Goal: Information Seeking & Learning: Learn about a topic

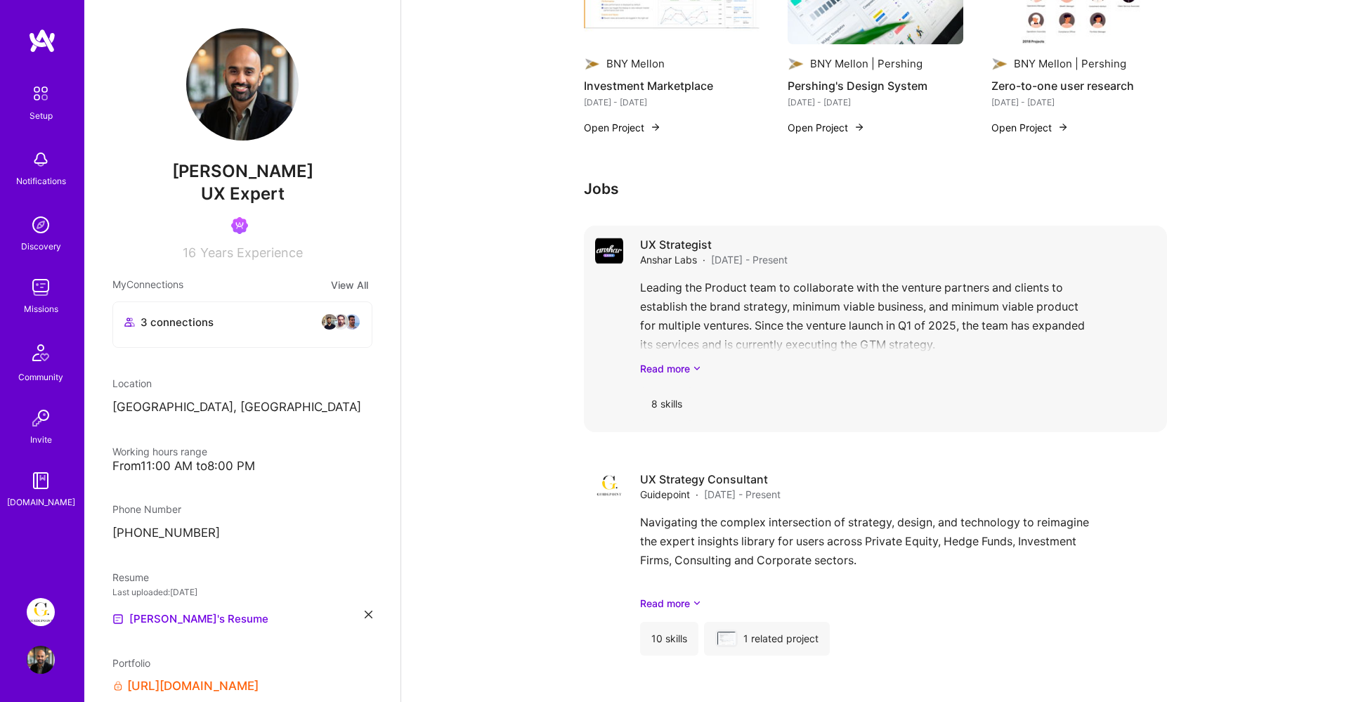
scroll to position [2244, 0]
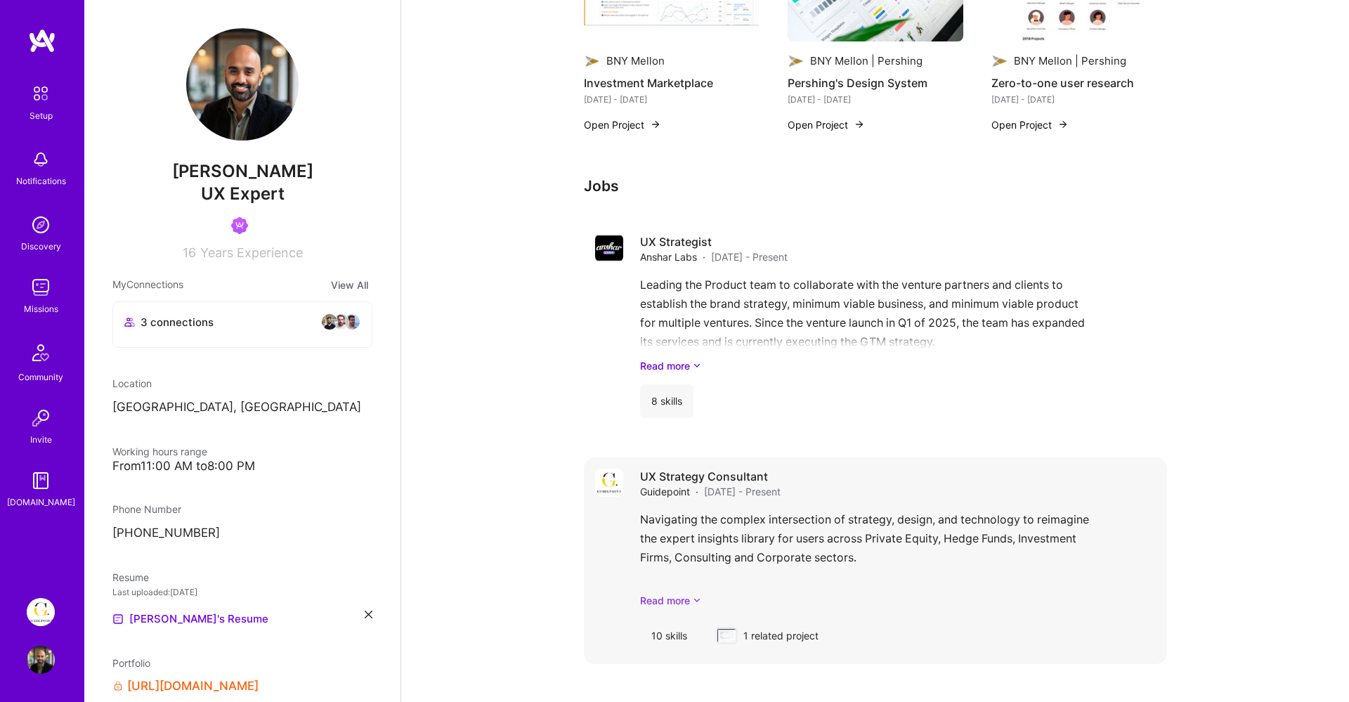
click at [681, 599] on link "Read more" at bounding box center [898, 600] width 516 height 15
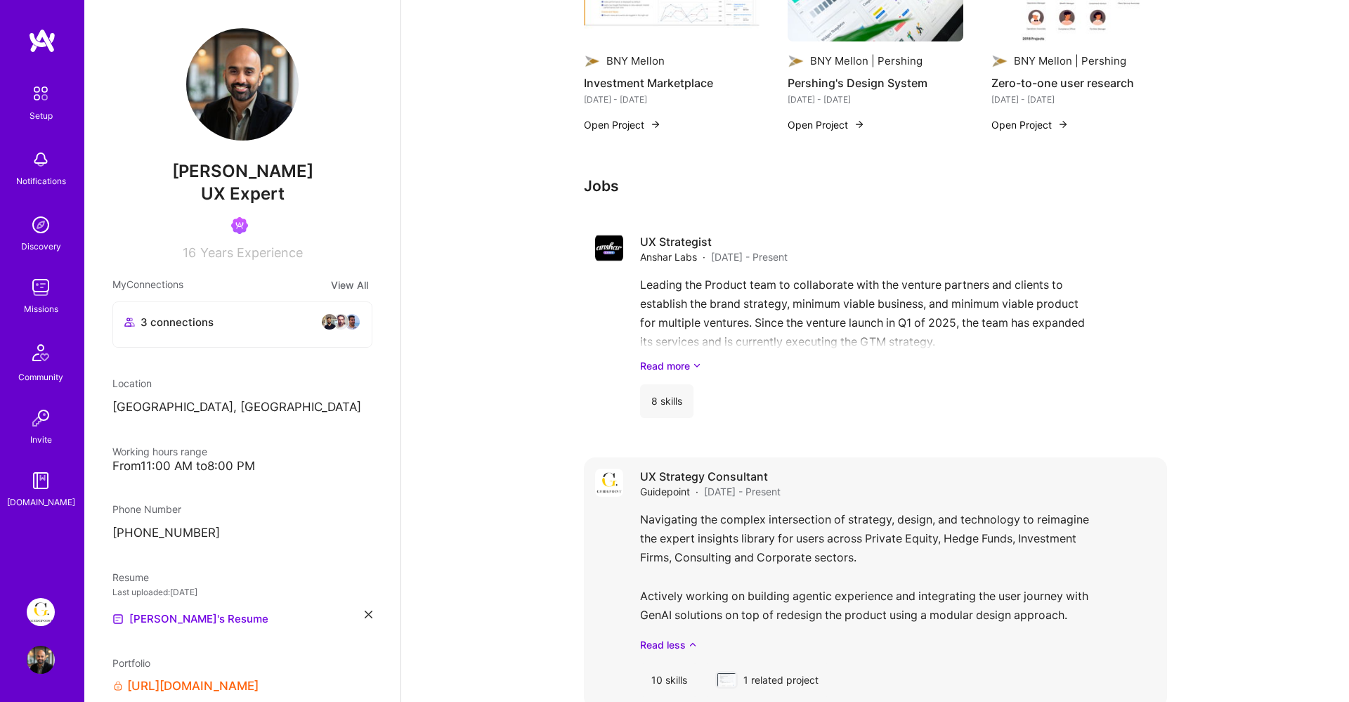
scroll to position [2276, 0]
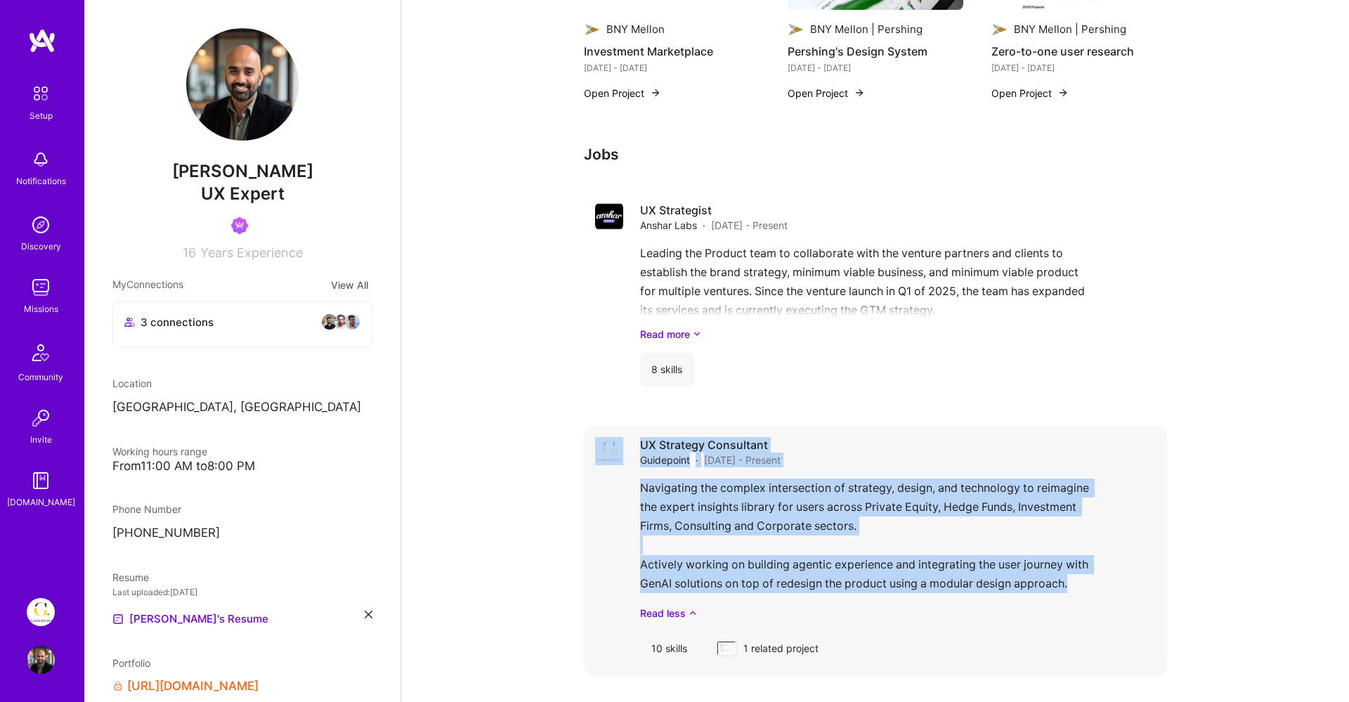
drag, startPoint x: 1079, startPoint y: 581, endPoint x: 620, endPoint y: 483, distance: 469.9
click at [620, 483] on div "UX Strategy Consultant Guidepoint · [DATE] - Present Navigating the complex int…" at bounding box center [875, 551] width 583 height 251
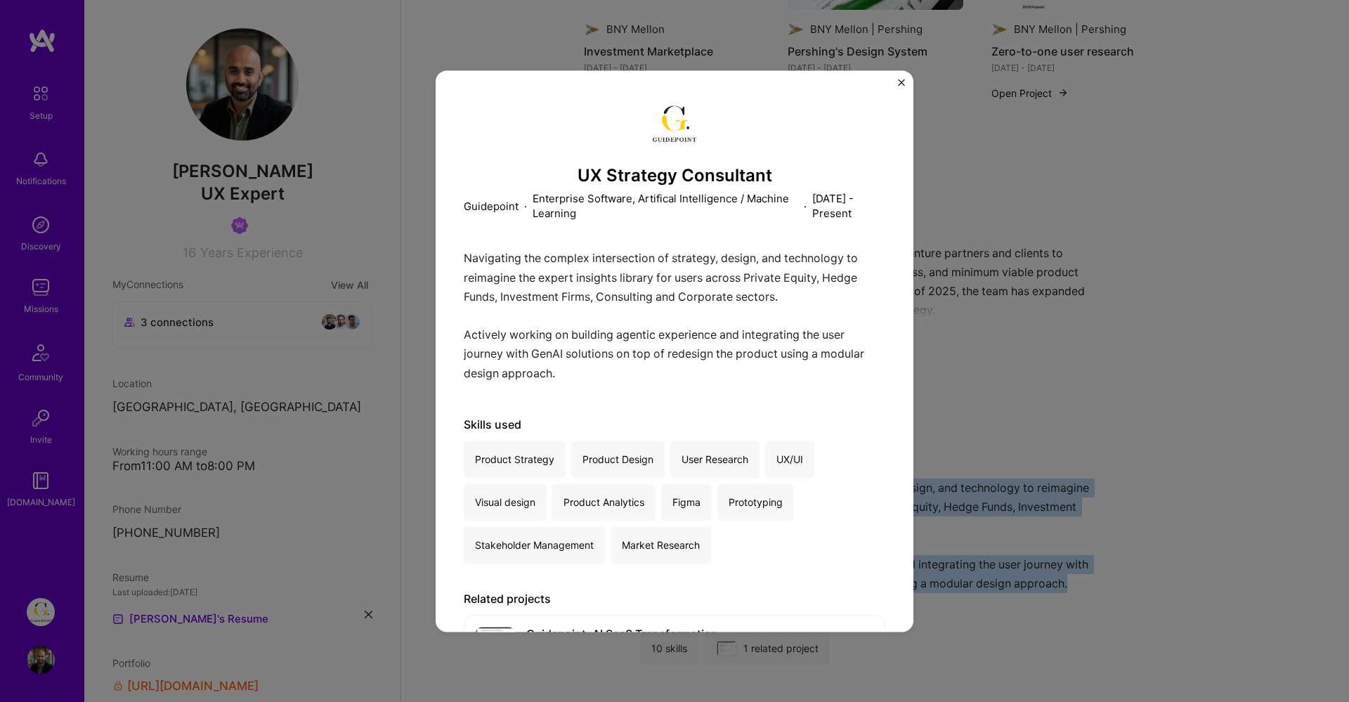
click at [900, 82] on img "Close" at bounding box center [901, 82] width 7 height 7
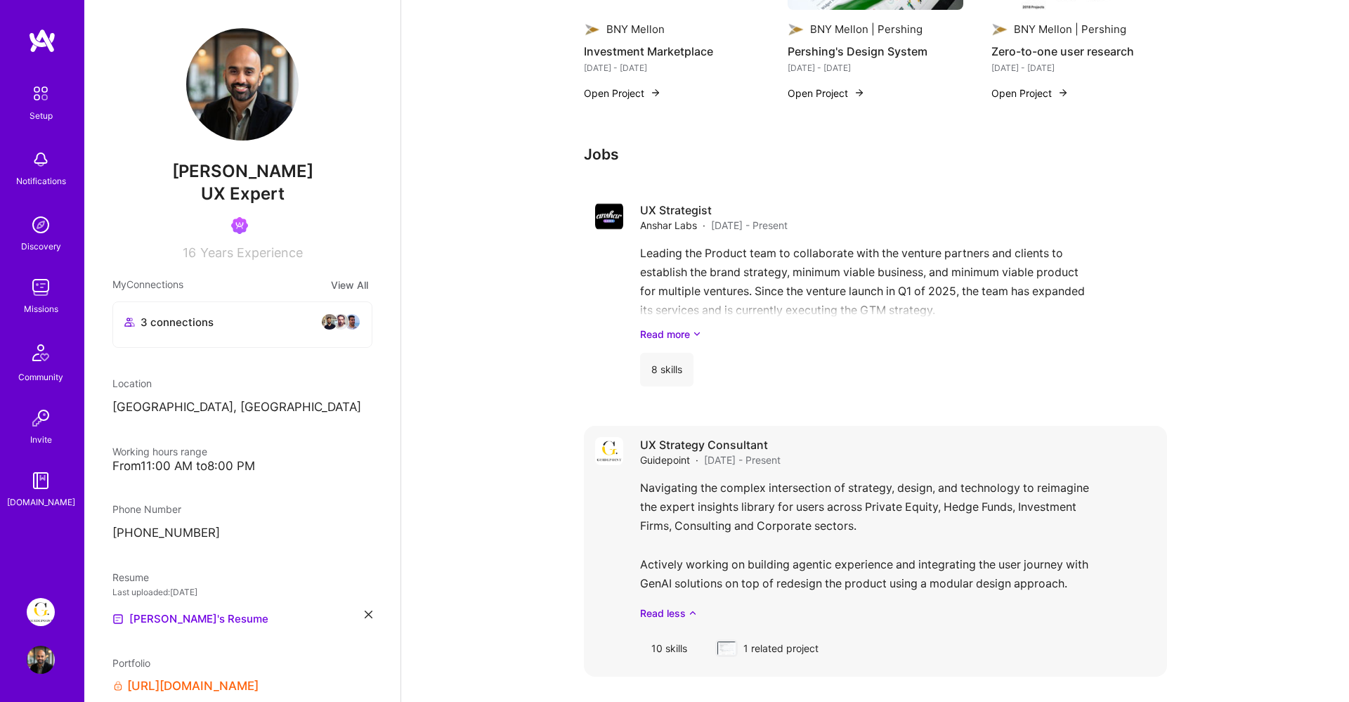
click at [1039, 528] on div "Navigating the complex intersection of strategy, design, and technology to reim…" at bounding box center [898, 550] width 516 height 142
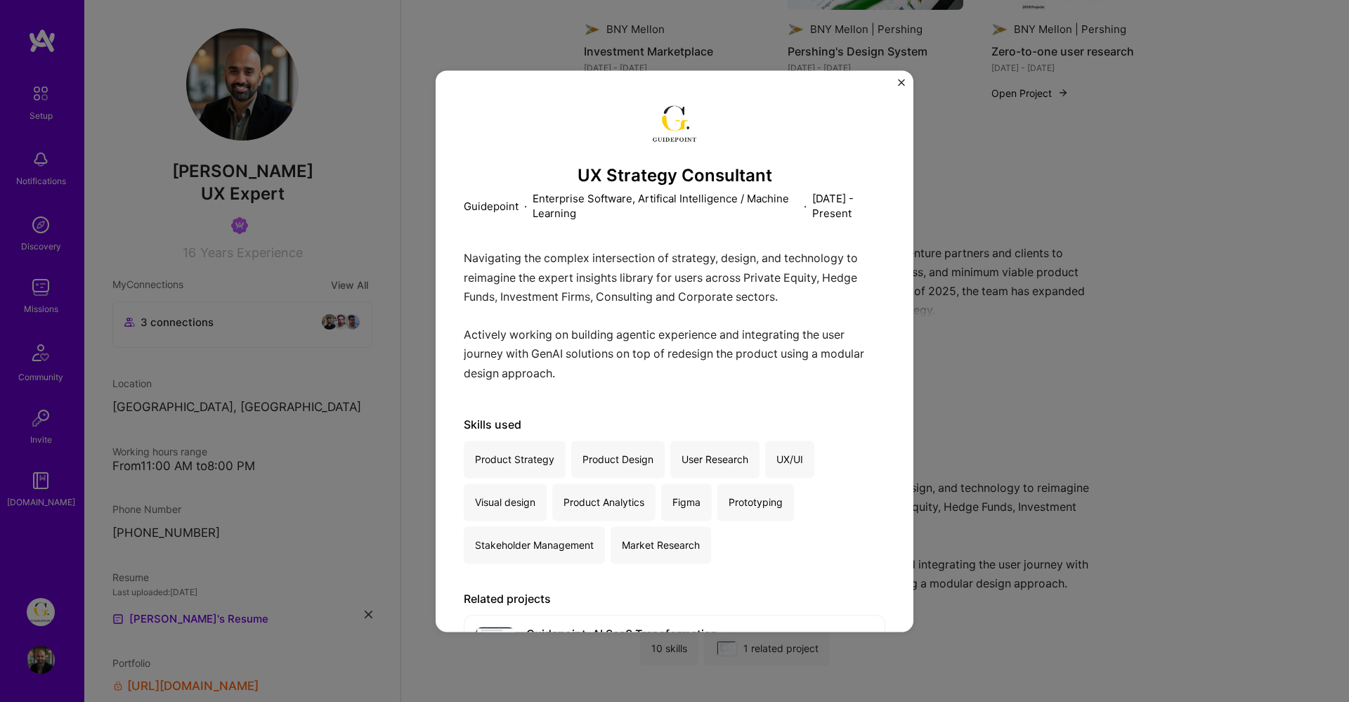
click at [1098, 593] on div "UX Strategy Consultant Guidepoint · Enterprise Software, Artifical Intelligence…" at bounding box center [674, 351] width 1349 height 702
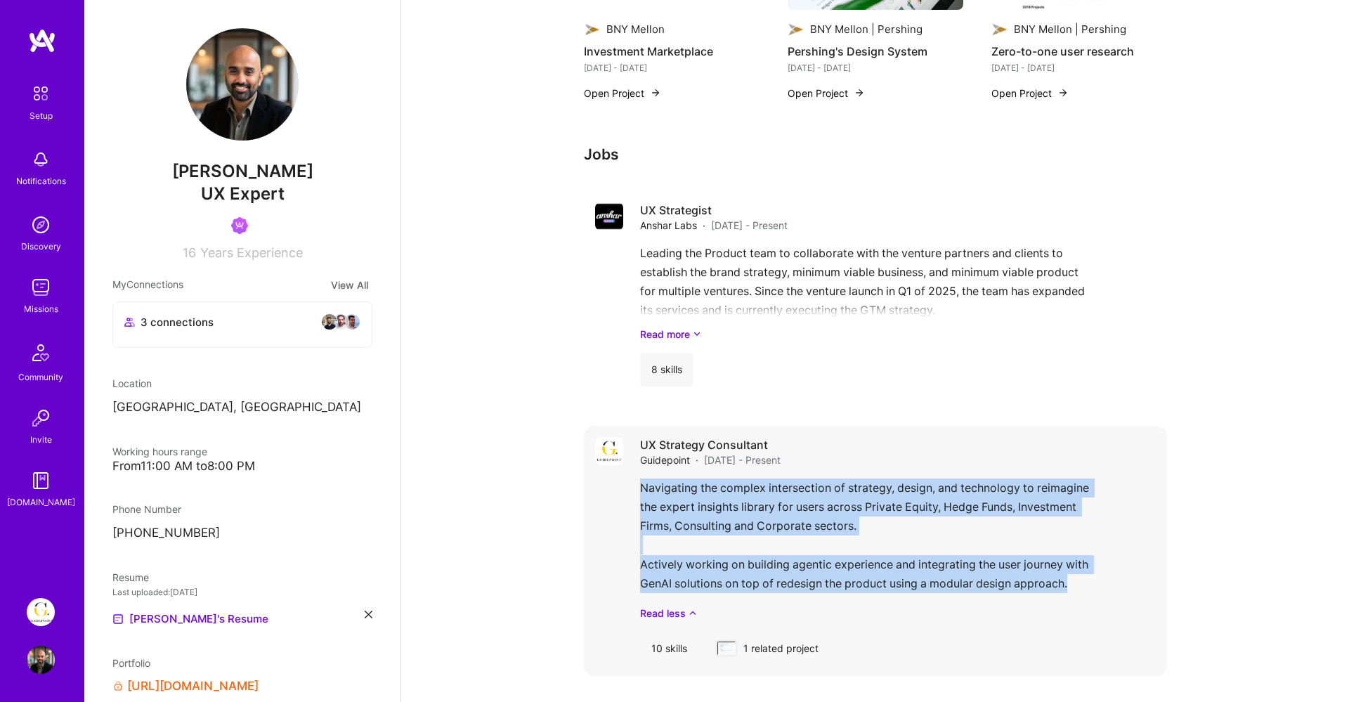
drag, startPoint x: 1087, startPoint y: 585, endPoint x: 641, endPoint y: 487, distance: 456.1
click at [641, 487] on div "Navigating the complex intersection of strategy, design, and technology to reim…" at bounding box center [898, 550] width 516 height 142
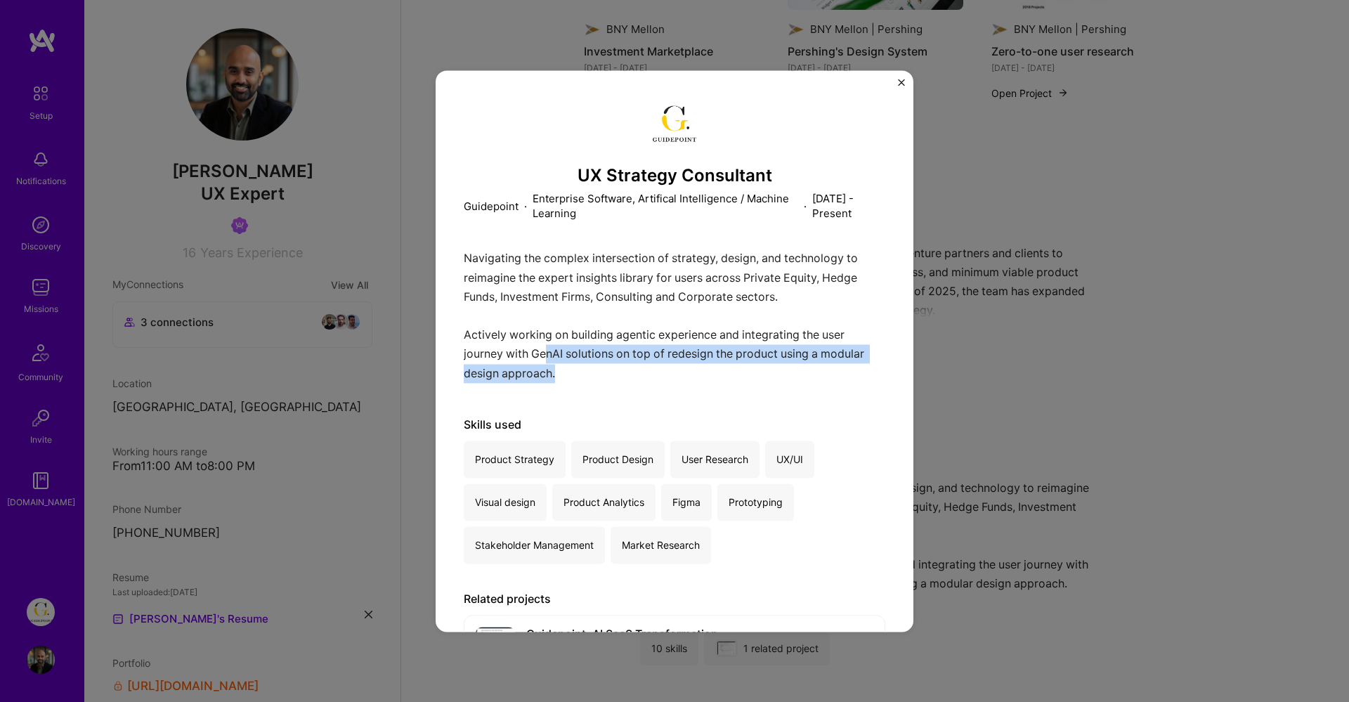
drag, startPoint x: 563, startPoint y: 374, endPoint x: 550, endPoint y: 362, distance: 17.9
click at [550, 362] on div "Navigating the complex intersection of strategy, design, and technology to reim…" at bounding box center [675, 319] width 422 height 141
click at [557, 368] on div "Navigating the complex intersection of strategy, design, and technology to reim…" at bounding box center [675, 319] width 422 height 141
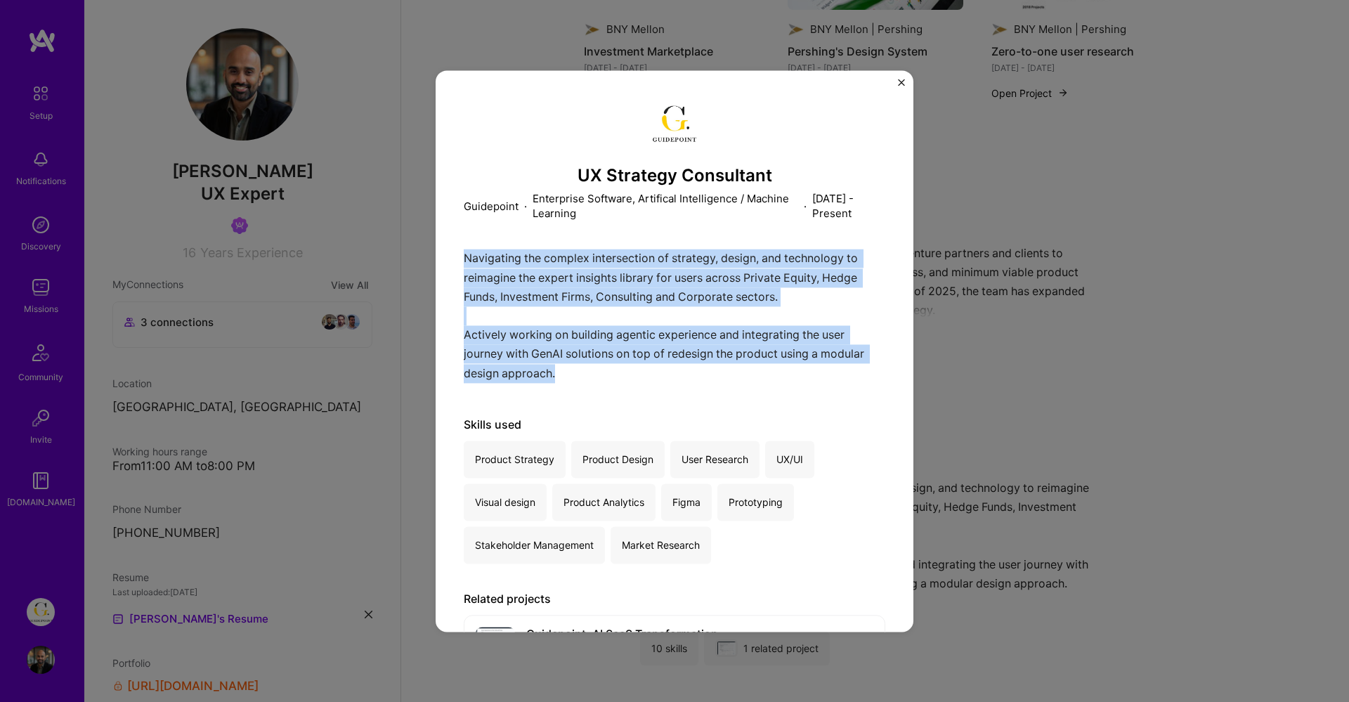
drag, startPoint x: 566, startPoint y: 370, endPoint x: 460, endPoint y: 252, distance: 158.8
click at [460, 252] on div "UX Strategy Consultant Guidepoint · Enterprise Software, Artifical Intelligence…" at bounding box center [675, 351] width 478 height 562
copy p "Navigating the complex intersection of strategy, design, and technology to reim…"
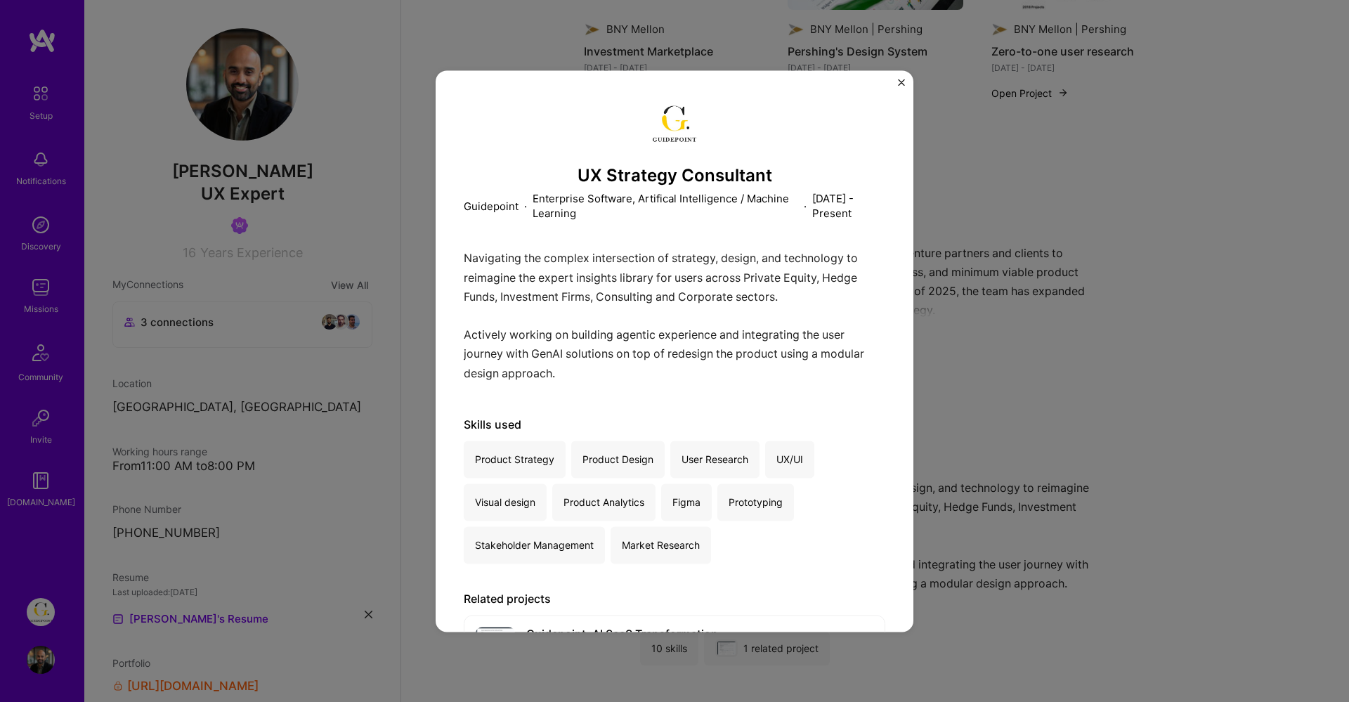
click at [905, 77] on div "UX Strategy Consultant Guidepoint · Enterprise Software, Artifical Intelligence…" at bounding box center [675, 351] width 478 height 562
click at [902, 80] on img "Close" at bounding box center [901, 82] width 7 height 7
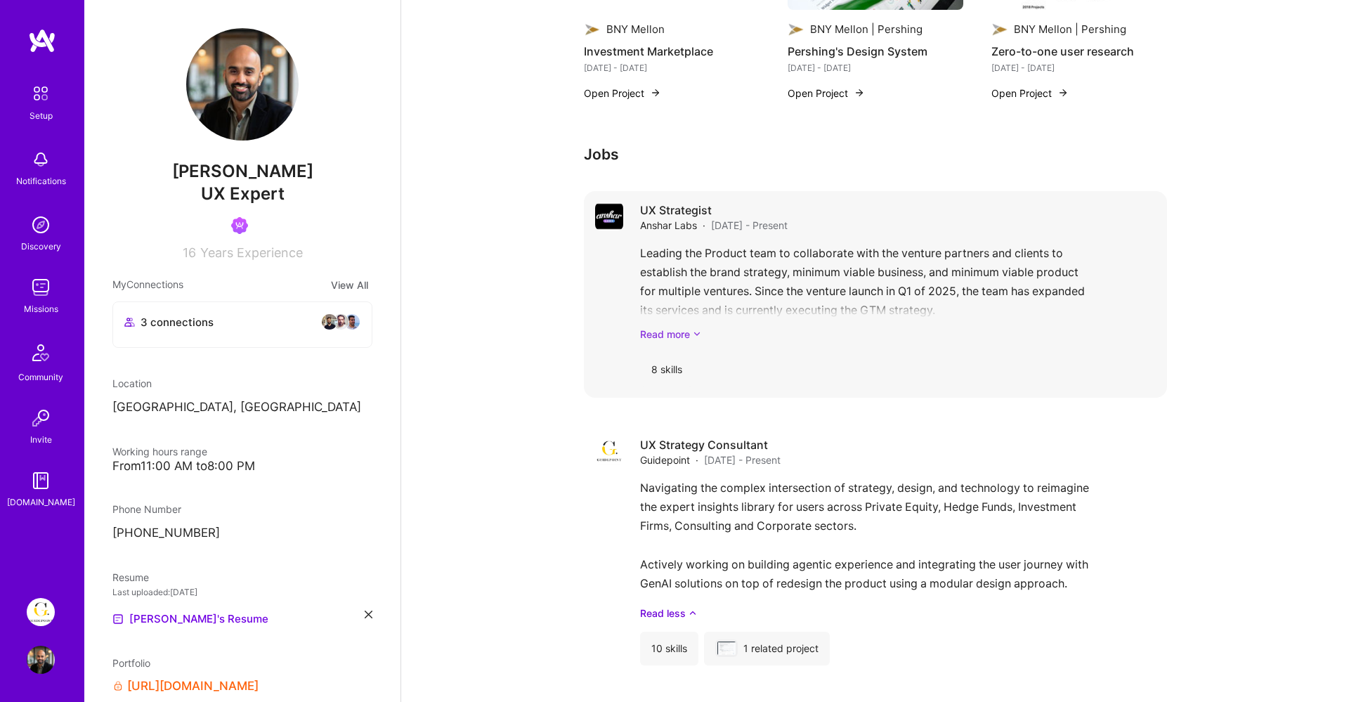
click at [682, 335] on link "Read more" at bounding box center [898, 334] width 516 height 15
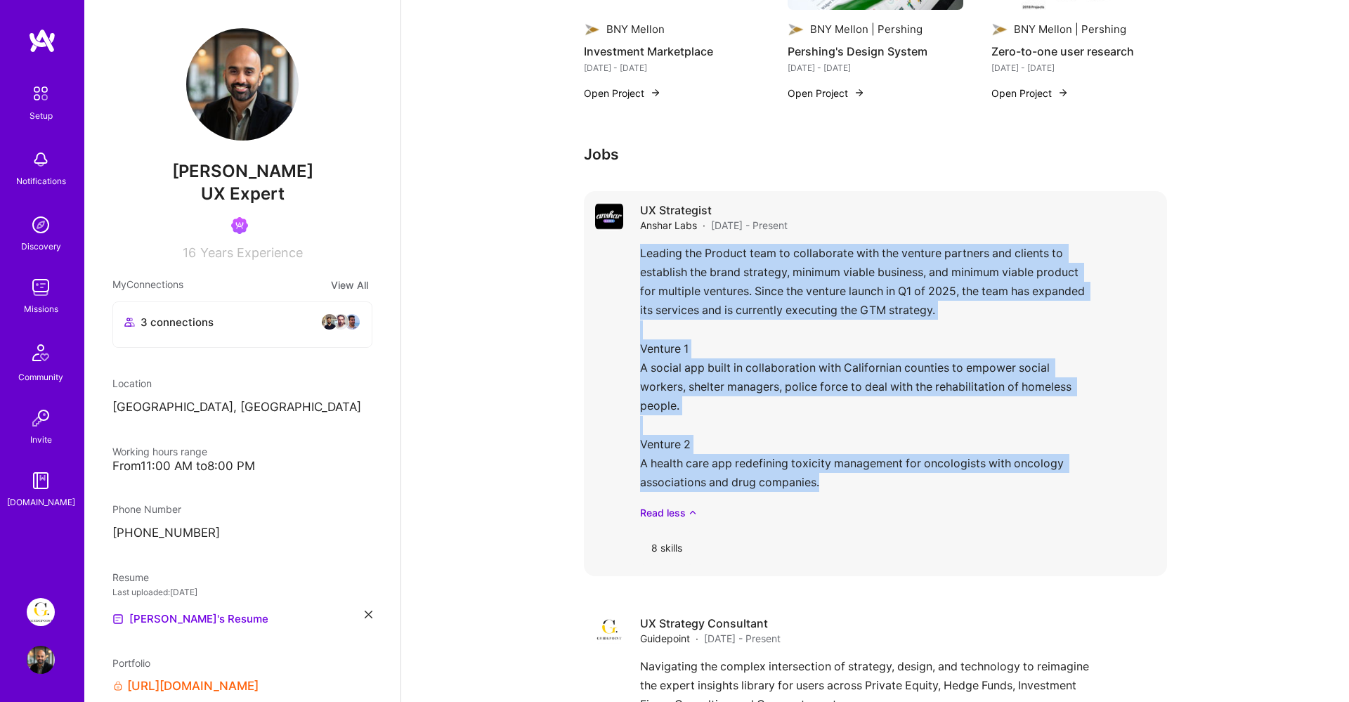
drag, startPoint x: 835, startPoint y: 492, endPoint x: 628, endPoint y: 254, distance: 315.8
click at [628, 254] on div "UX Strategist Anshar Labs · [DATE] - Present Leading the Product team to collab…" at bounding box center [875, 383] width 583 height 385
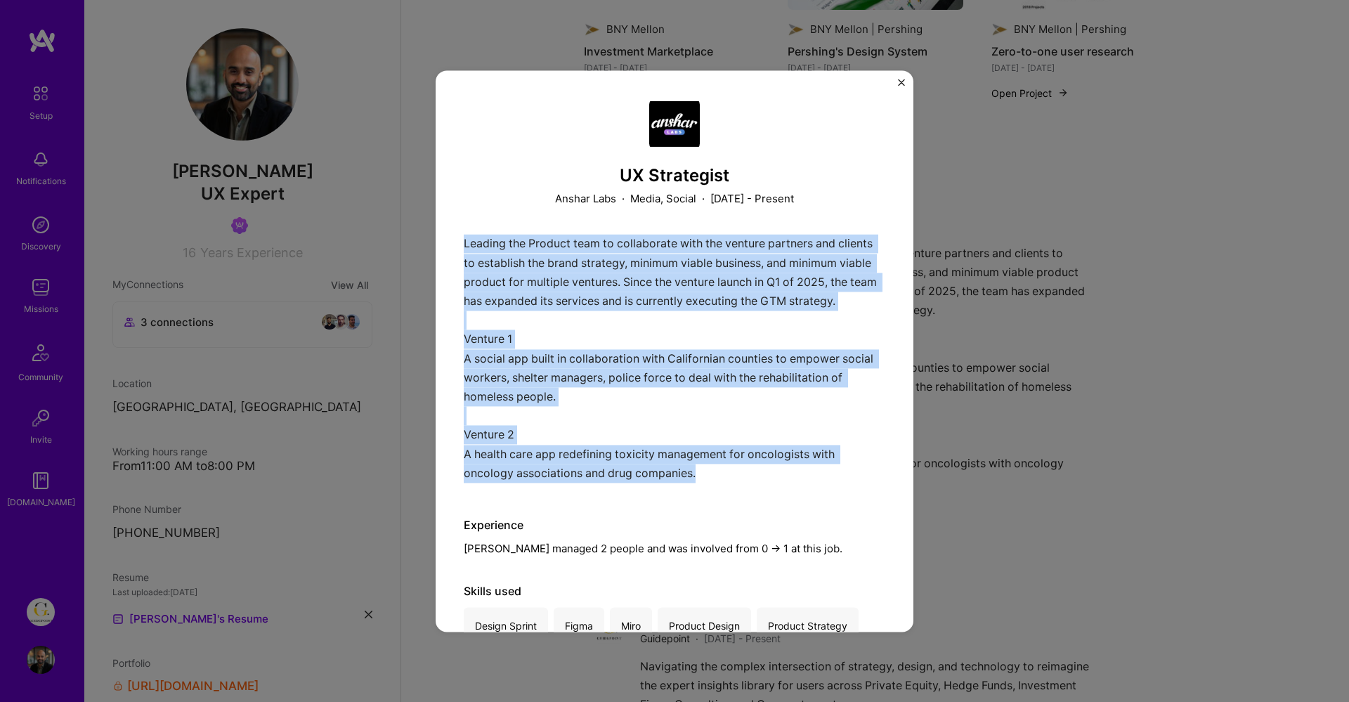
drag, startPoint x: 711, startPoint y: 491, endPoint x: 462, endPoint y: 242, distance: 351.3
click at [462, 242] on div "UX Strategist Anshar Labs · Media, Social · [DATE] - Present Leading the Produc…" at bounding box center [675, 351] width 478 height 562
copy p "Leading the Product team to collaborate with the venture partners and clients t…"
click at [899, 79] on img "Close" at bounding box center [901, 82] width 7 height 7
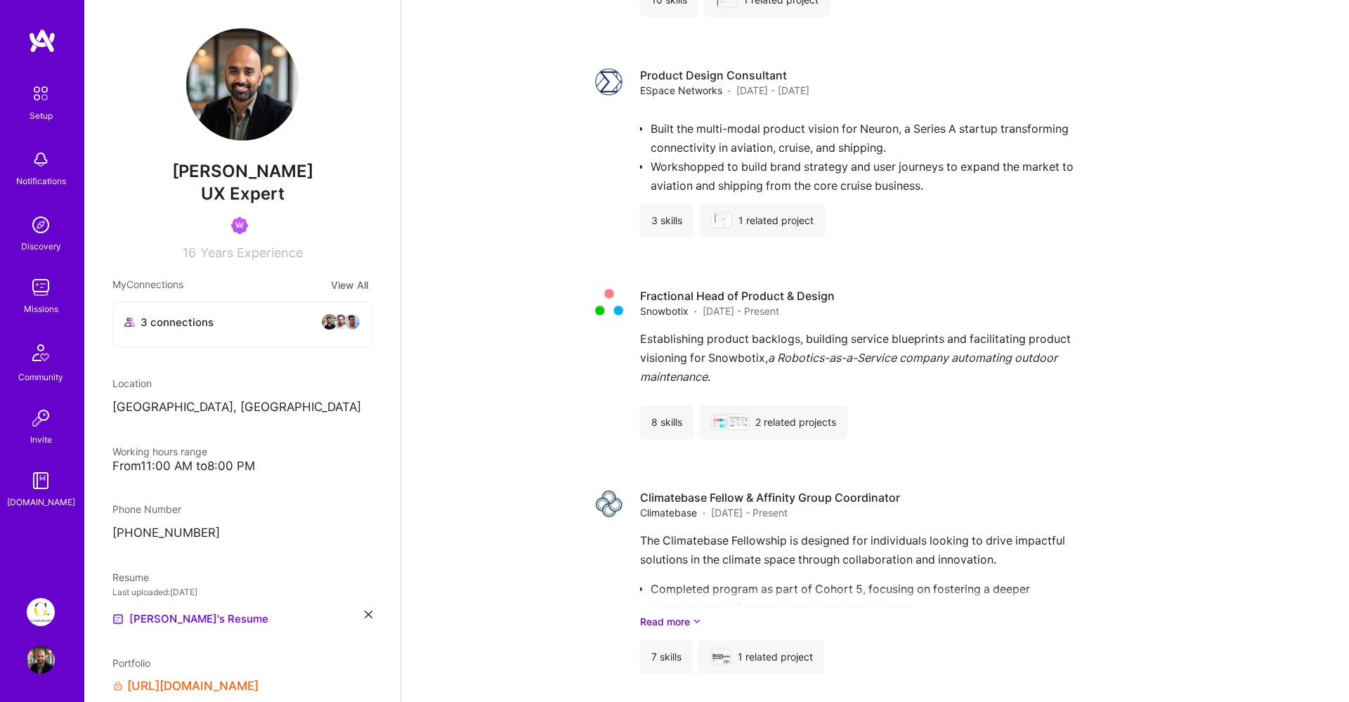
scroll to position [3098, 0]
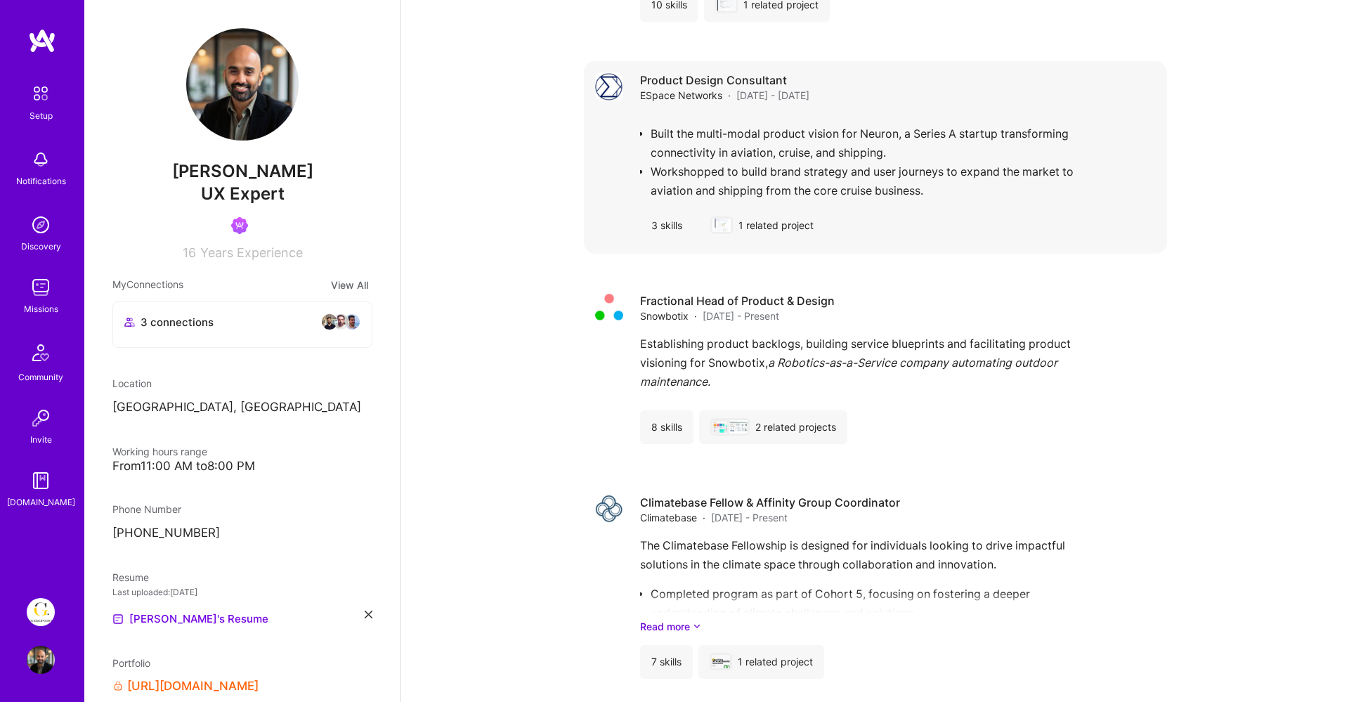
click at [784, 160] on div "Built the multi-modal product vision for Neuron, a Series A startup transformin…" at bounding box center [898, 156] width 516 height 84
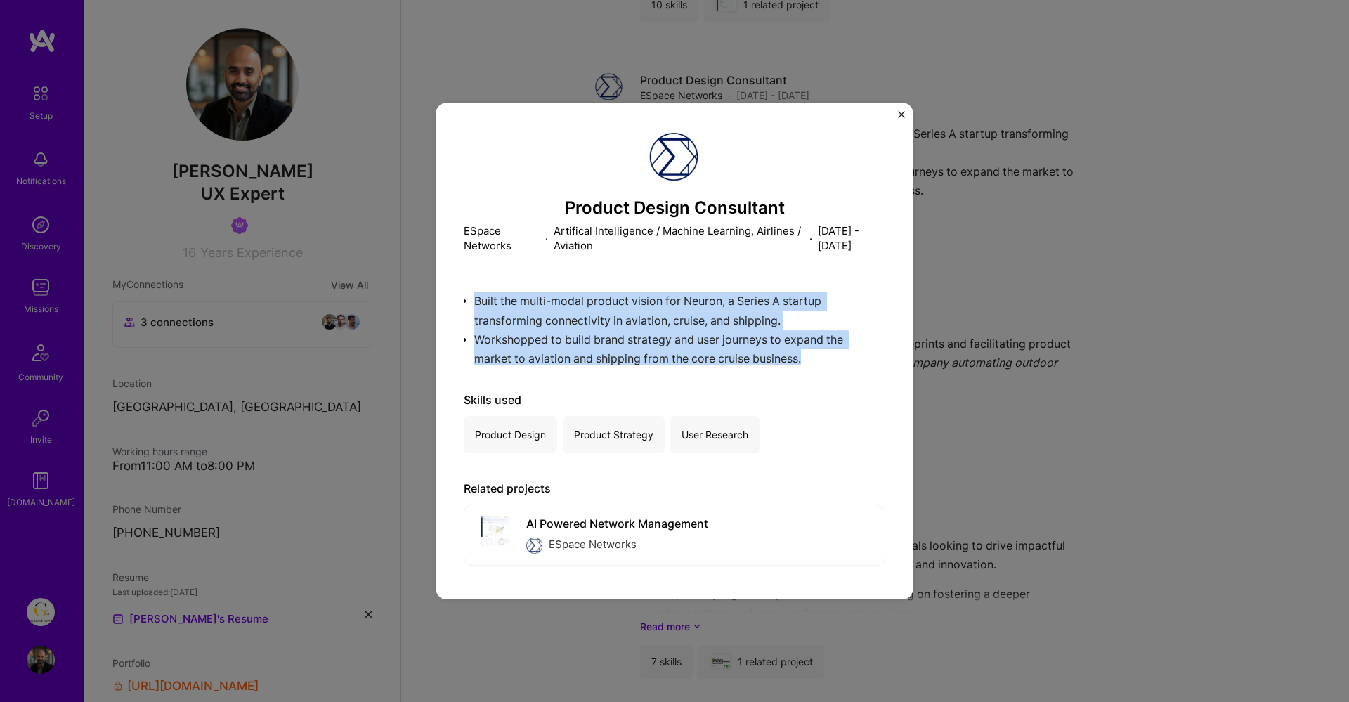
drag, startPoint x: 819, startPoint y: 364, endPoint x: 478, endPoint y: 296, distance: 347.6
click at [478, 296] on div "Product Design Consultant ESpace Networks · Artifical Intelligence / Machine Le…" at bounding box center [675, 351] width 422 height 441
copy ul "Built the multi-modal product vision for Neuron, a Series A startup transformin…"
click at [900, 115] on img "Close" at bounding box center [901, 114] width 7 height 7
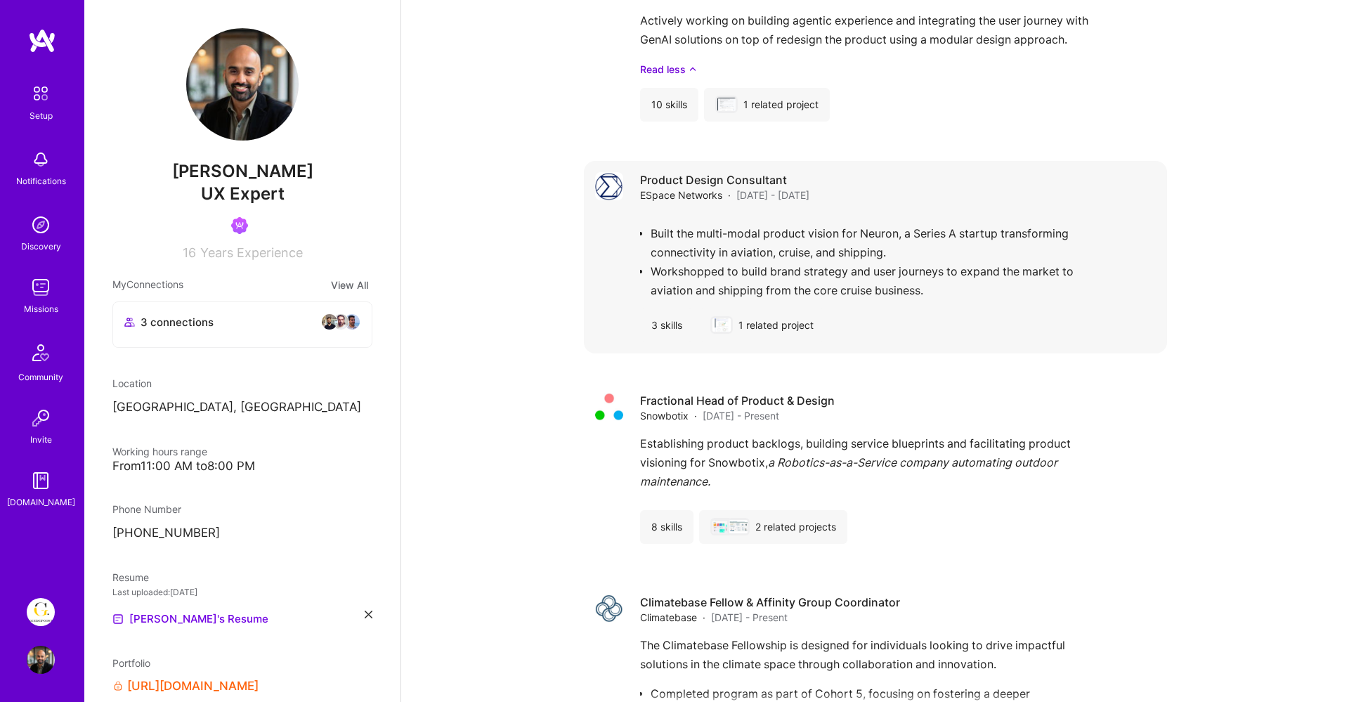
scroll to position [3013, 0]
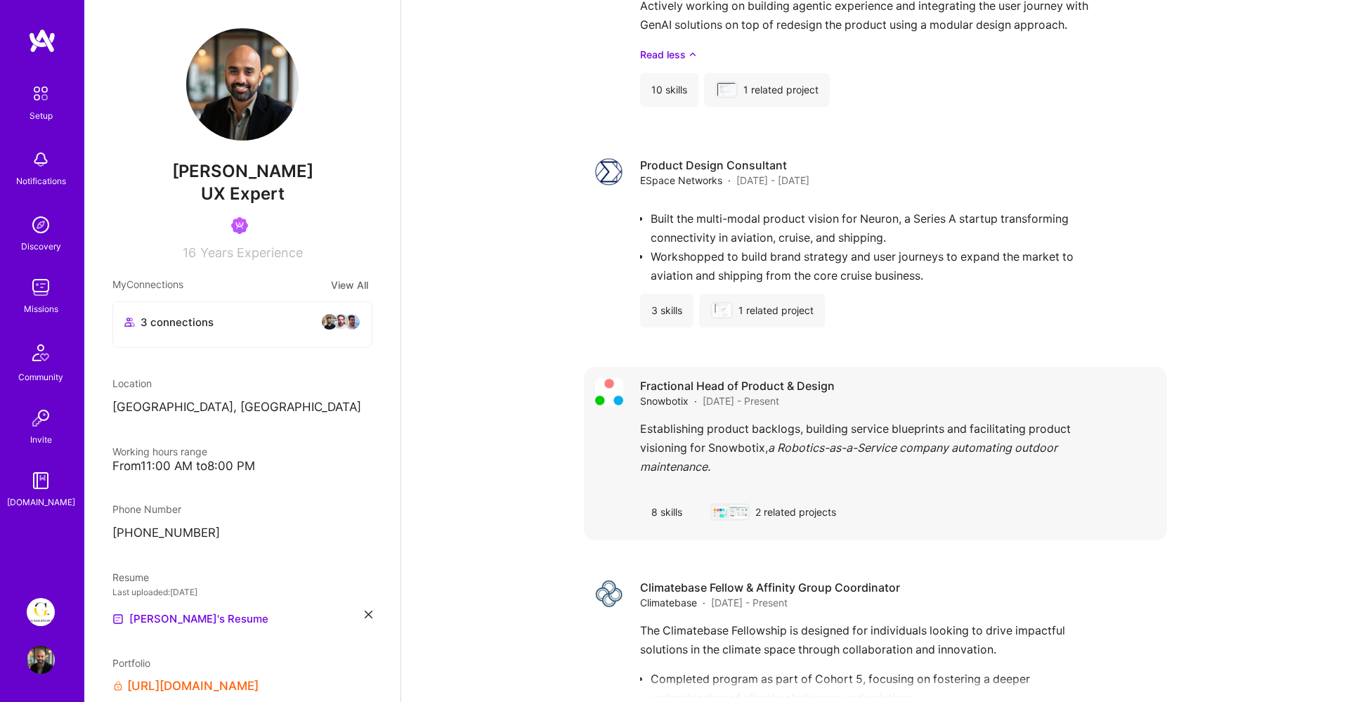
click at [737, 475] on div "Establishing product backlogs, building service blueprints and facilitating pro…" at bounding box center [898, 452] width 516 height 65
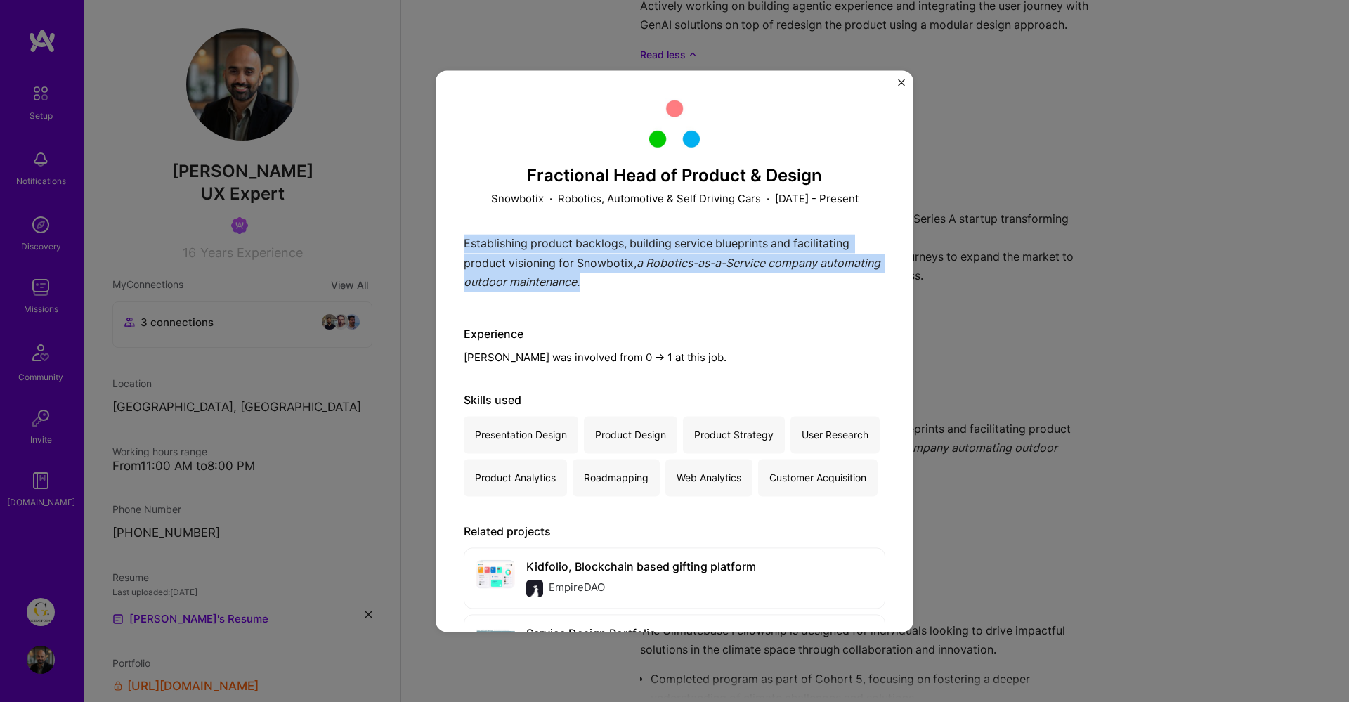
drag, startPoint x: 669, startPoint y: 275, endPoint x: 451, endPoint y: 233, distance: 222.0
click at [450, 233] on div "Fractional Head of Product & Design Snowbotix · Robotics, Automotive & Self Dri…" at bounding box center [675, 351] width 478 height 562
copy p "Establishing product backlogs, building service blueprints and facilitating pro…"
click at [902, 84] on img "Close" at bounding box center [901, 82] width 7 height 7
